Goal: Task Accomplishment & Management: Use online tool/utility

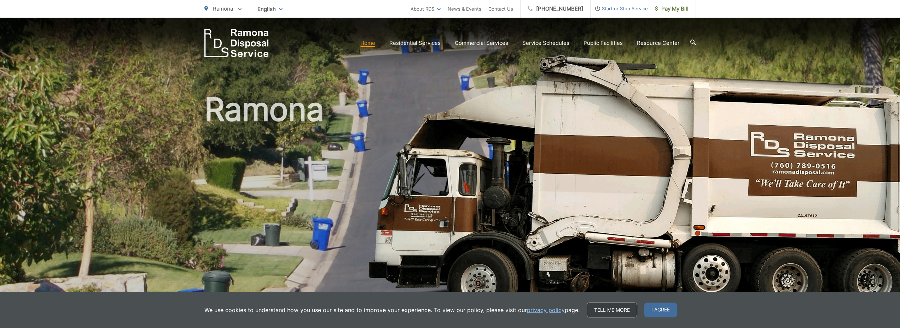
click at [596, 307] on link "Tell me more" at bounding box center [612, 310] width 51 height 15
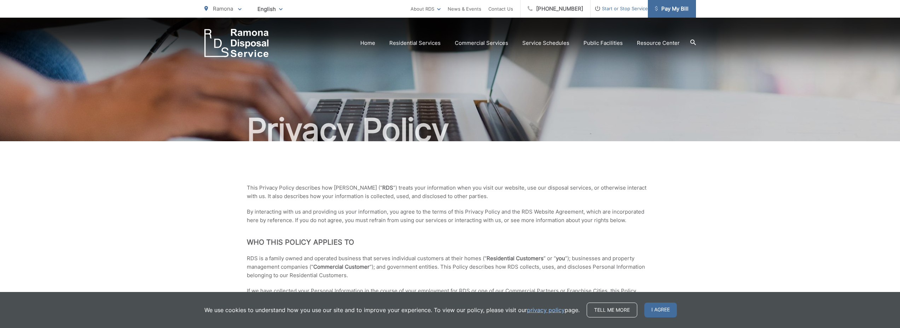
click at [674, 6] on span "Pay My Bill" at bounding box center [672, 9] width 34 height 8
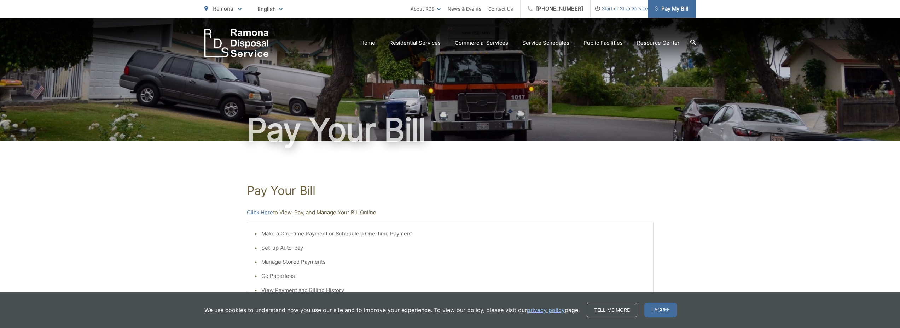
click at [678, 7] on span "Pay My Bill" at bounding box center [672, 9] width 34 height 8
click at [265, 210] on link "Click Here" at bounding box center [260, 213] width 26 height 8
